Goal: Information Seeking & Learning: Find specific fact

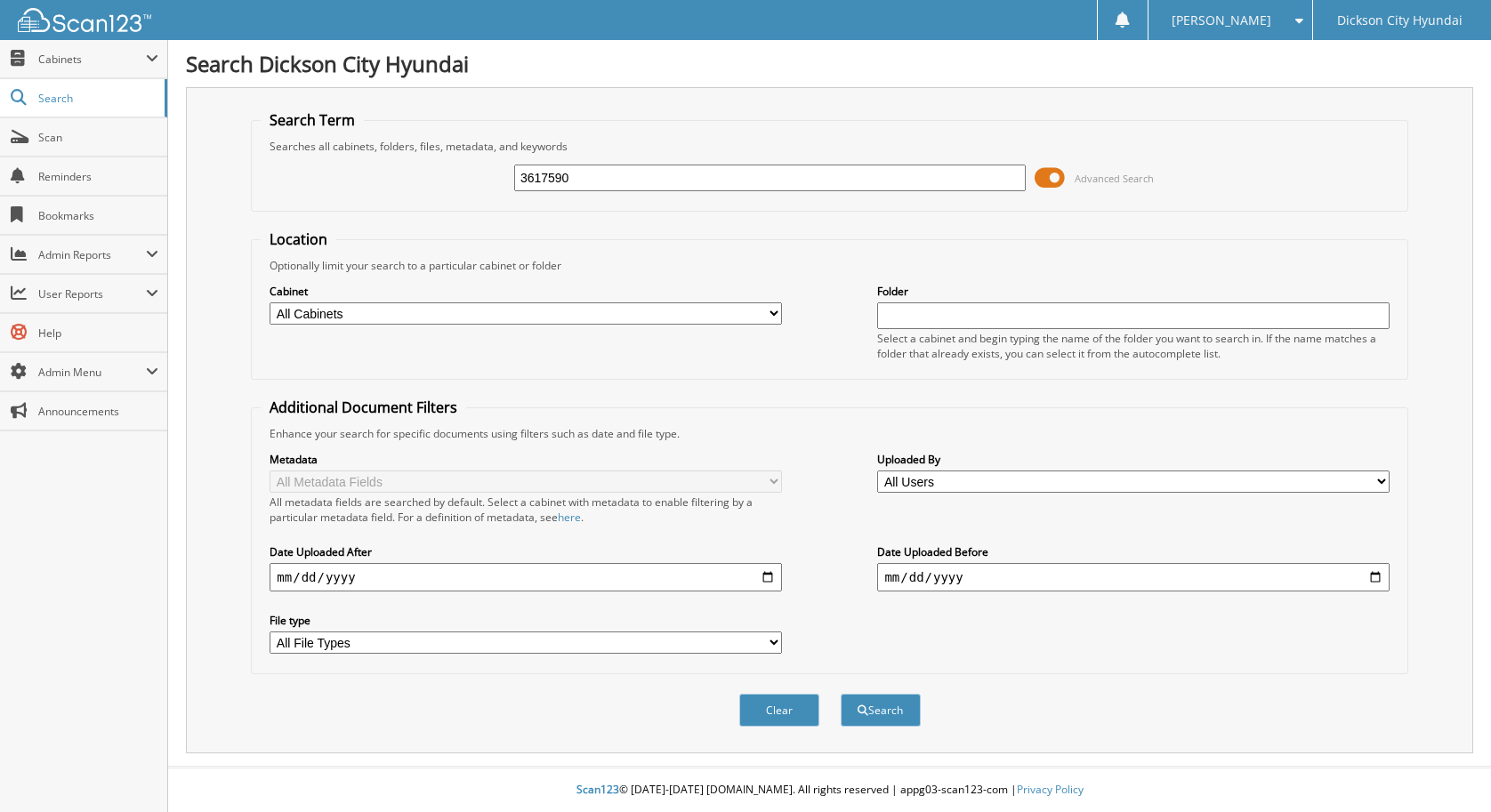
type input "3617590"
click at [841, 693] on button "Search" at bounding box center [880, 709] width 80 height 33
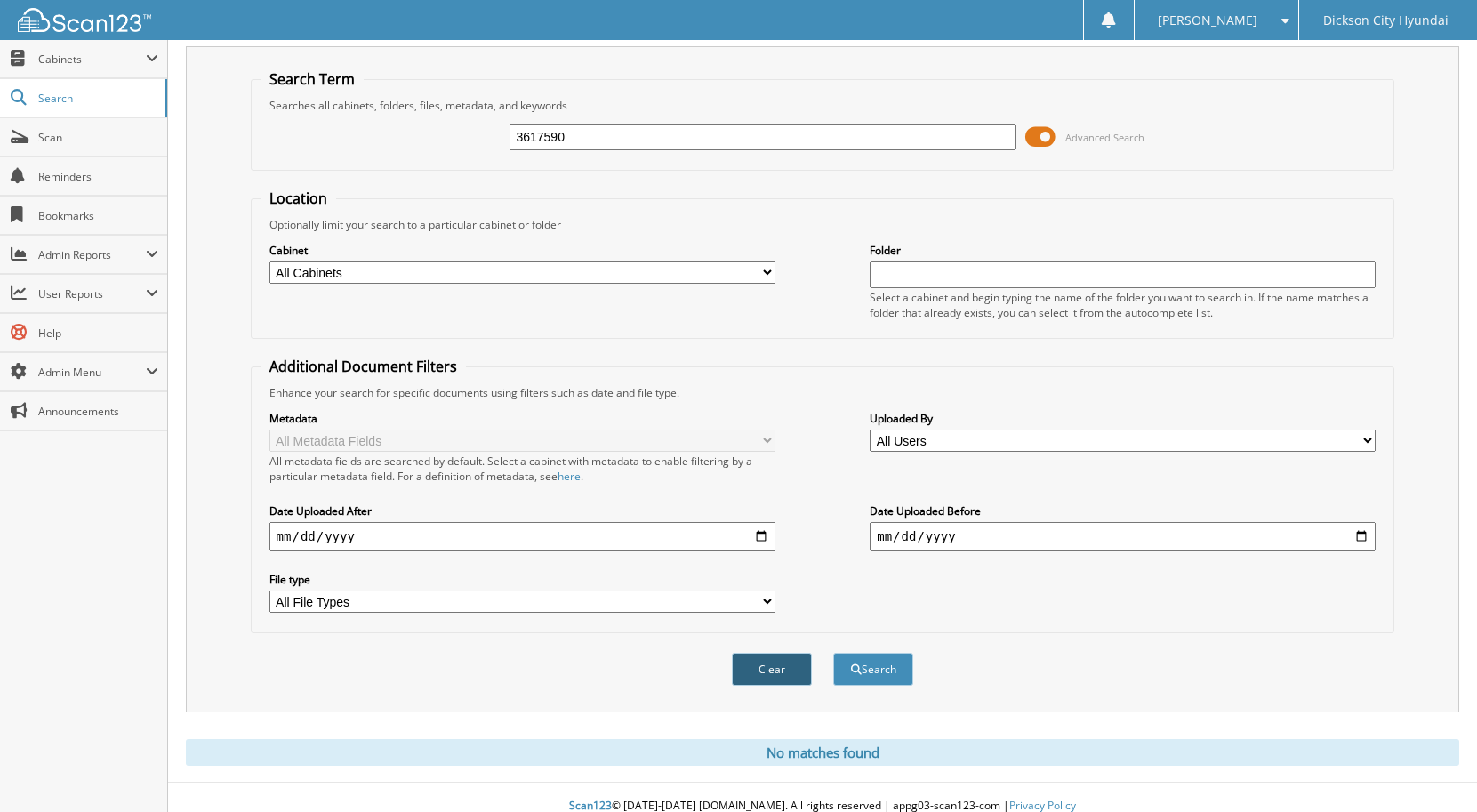
scroll to position [58, 0]
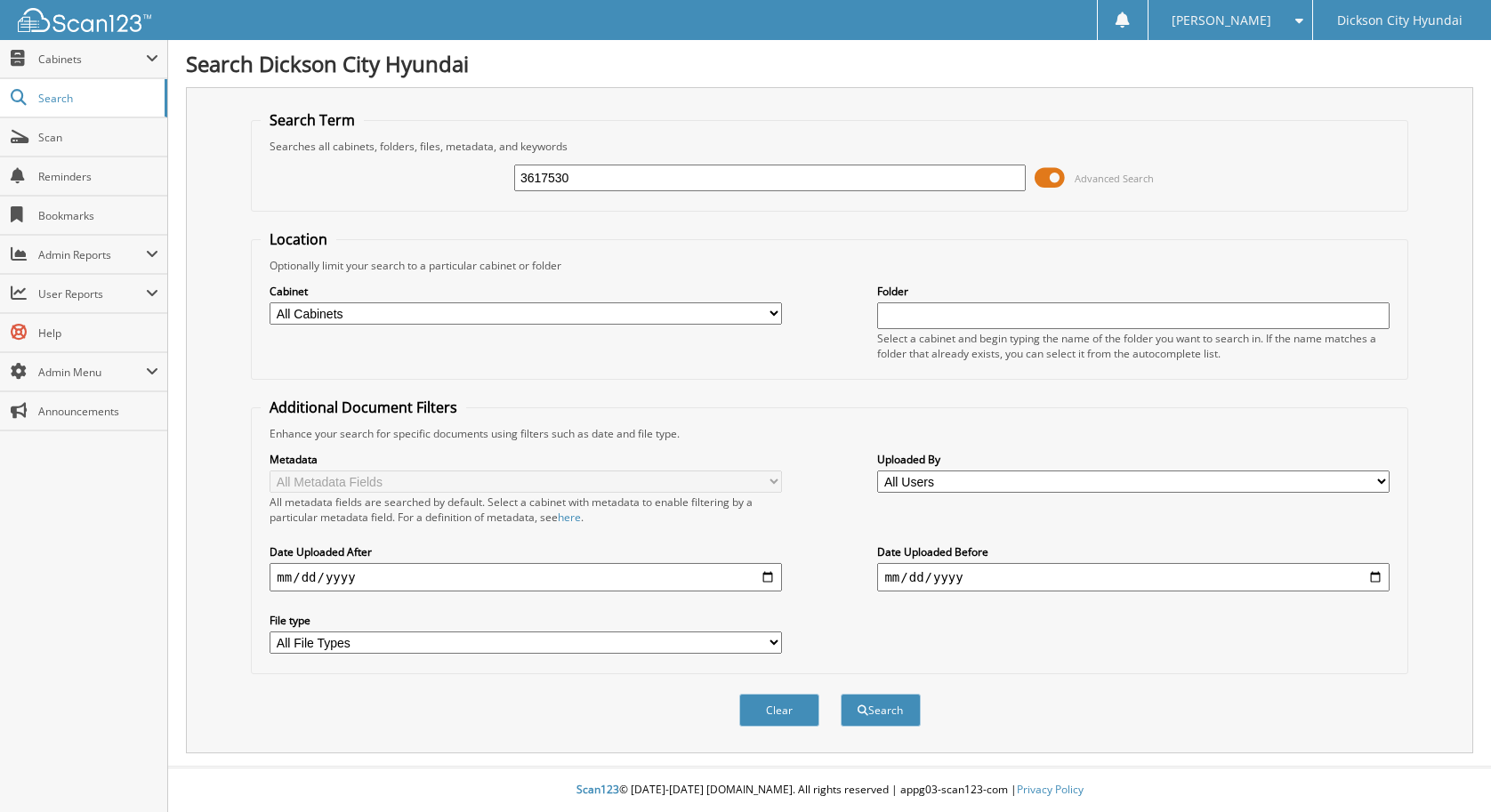
type input "3617530"
click at [841, 693] on button "Search" at bounding box center [880, 709] width 80 height 33
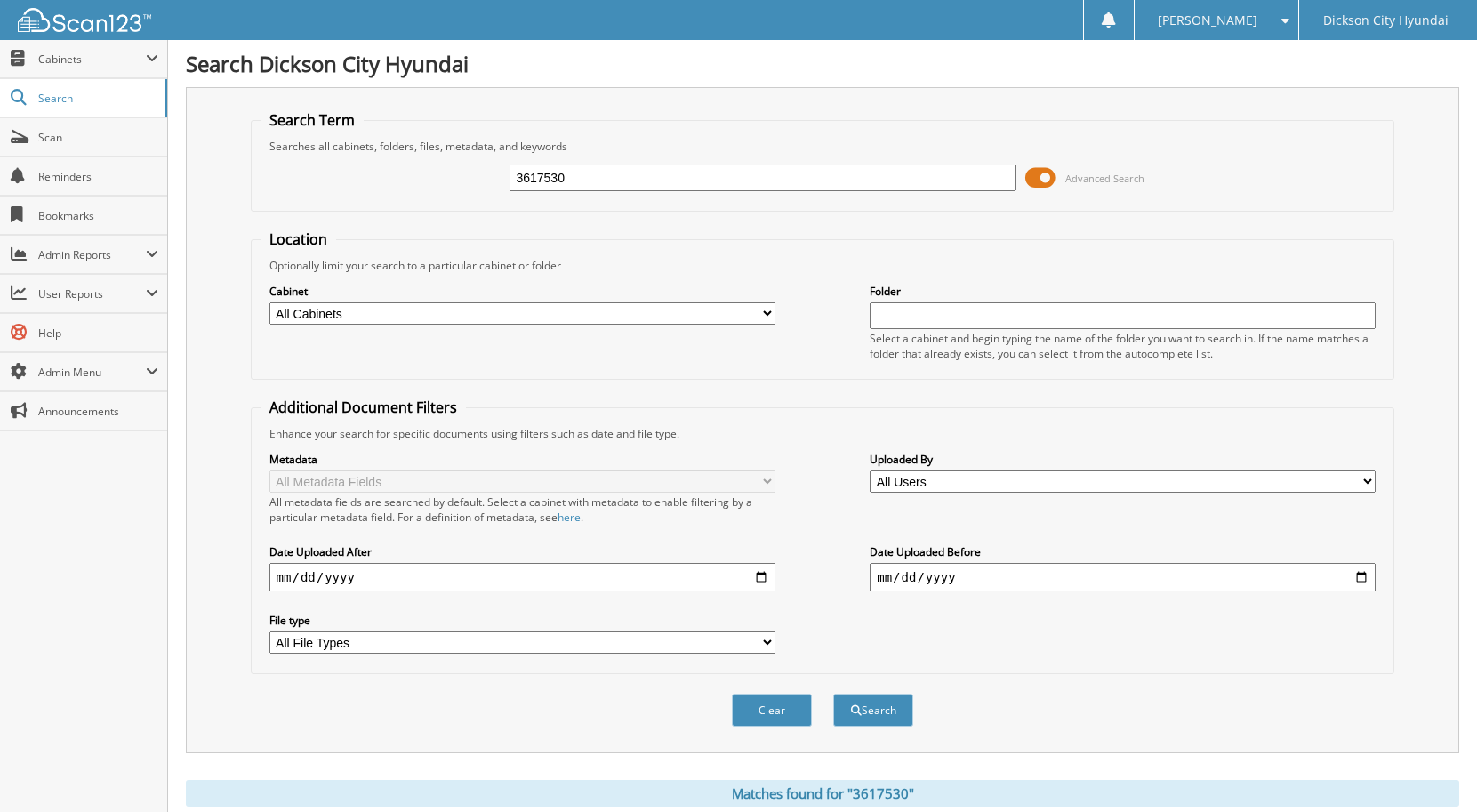
scroll to position [281, 0]
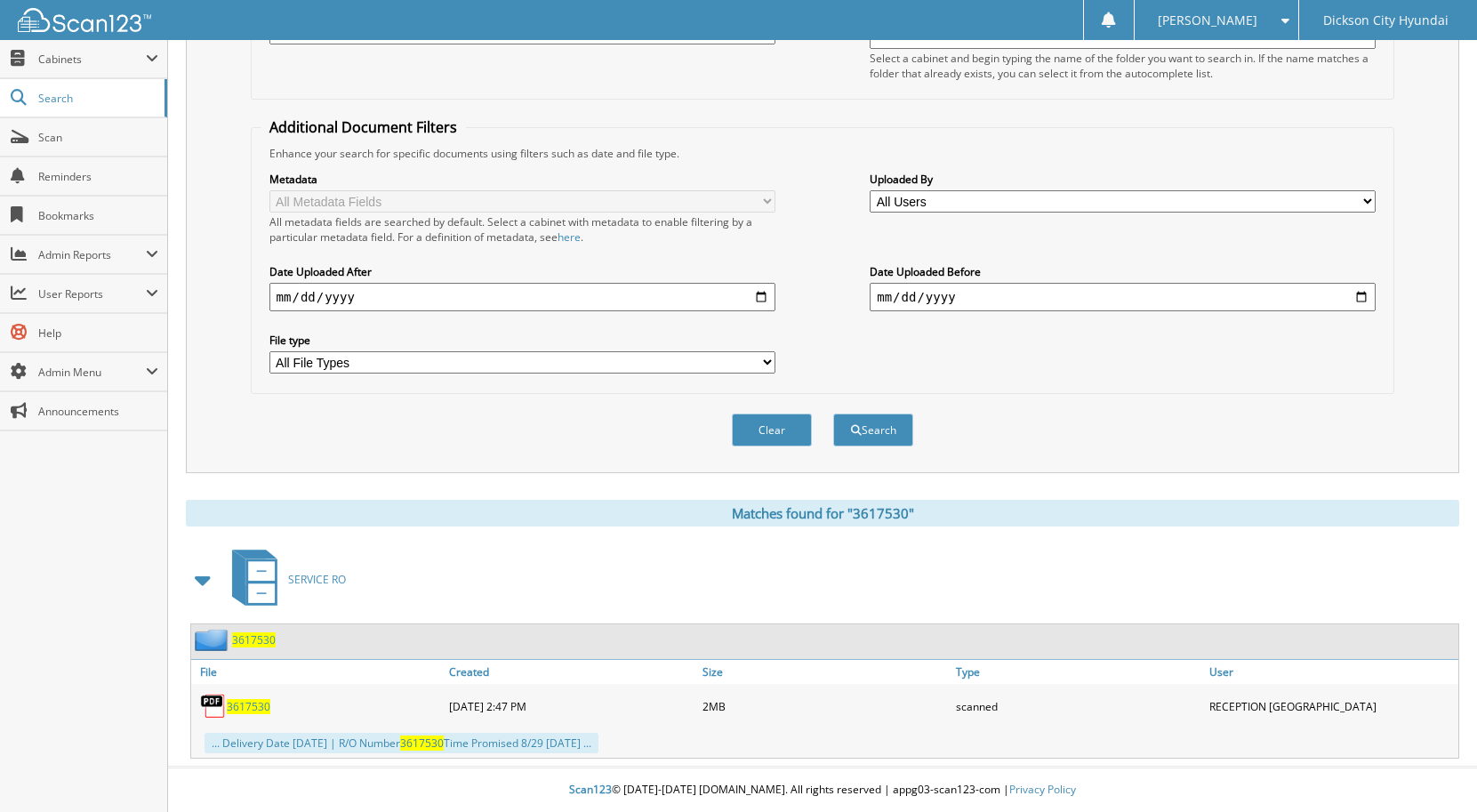
click at [252, 709] on span "3617530" at bounding box center [249, 706] width 44 height 16
